Goal: Task Accomplishment & Management: Use online tool/utility

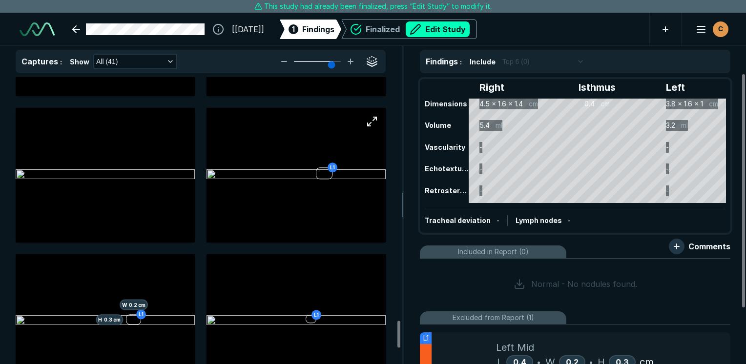
scroll to position [2639, 0]
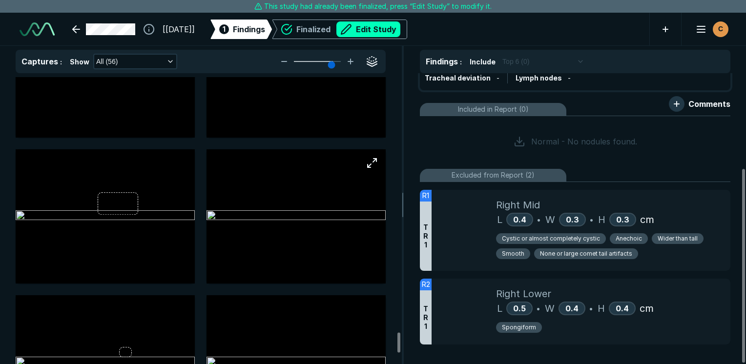
scroll to position [3809, 0]
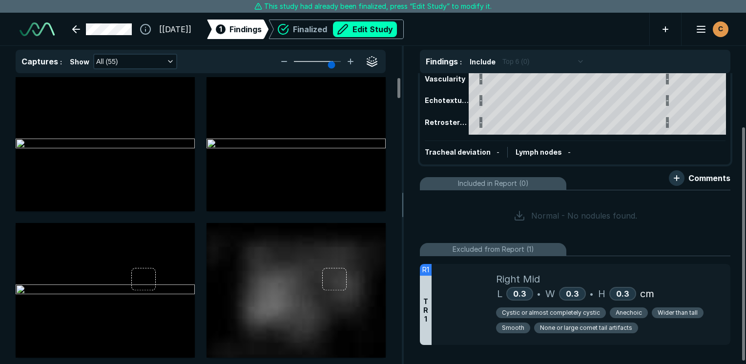
scroll to position [69, 0]
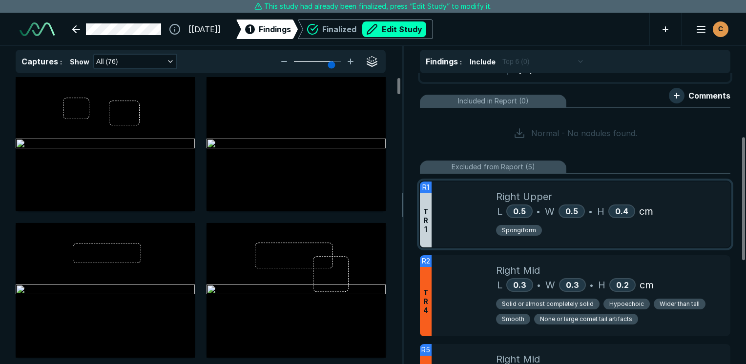
scroll to position [148, 0]
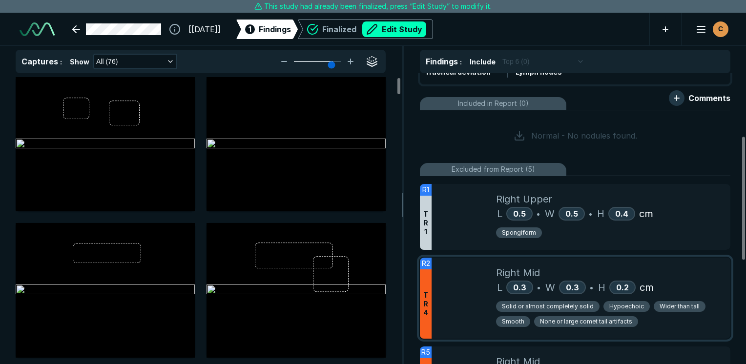
click at [462, 296] on div at bounding box center [464, 298] width 64 height 81
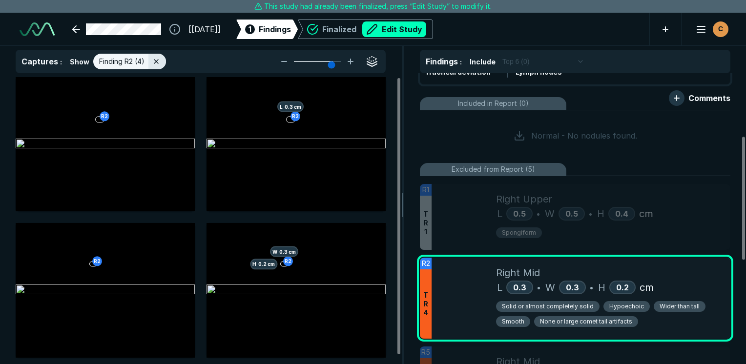
scroll to position [2442, 2906]
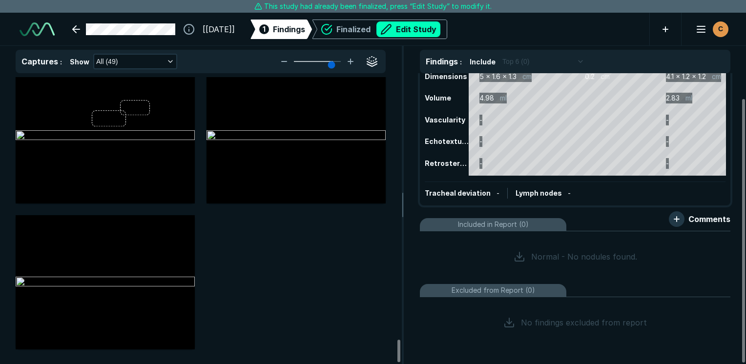
scroll to position [3371, 0]
